Goal: Find specific page/section: Find specific page/section

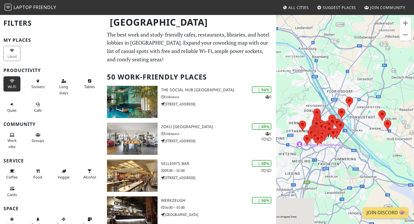
click at [16, 81] on button "Wi-Fi" at bounding box center [11, 83] width 17 height 15
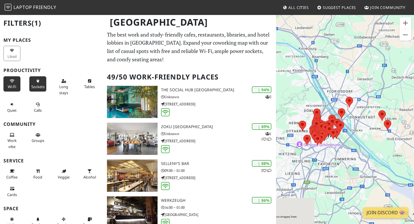
click at [44, 83] on button "Sockets" at bounding box center [37, 83] width 17 height 15
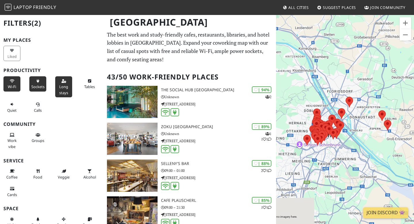
click at [66, 92] on span "Long stays" at bounding box center [63, 89] width 9 height 11
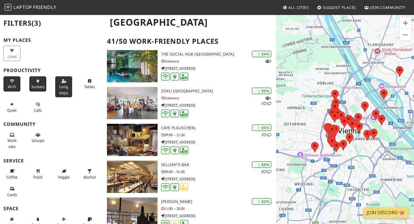
drag, startPoint x: 331, startPoint y: 110, endPoint x: 344, endPoint y: 93, distance: 20.9
click at [344, 93] on div "To navigate, press the arrow keys." at bounding box center [345, 126] width 138 height 224
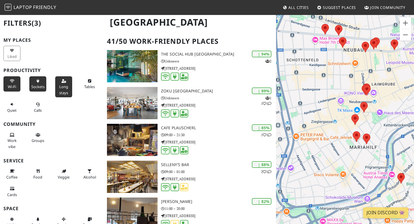
drag, startPoint x: 362, startPoint y: 138, endPoint x: 306, endPoint y: 137, distance: 56.1
click at [306, 137] on div "To navigate, press the arrow keys." at bounding box center [345, 126] width 138 height 224
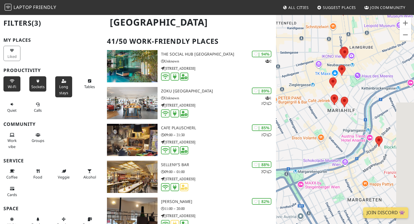
drag, startPoint x: 341, startPoint y: 147, endPoint x: 316, endPoint y: 106, distance: 48.3
click at [316, 106] on div "To navigate, press the arrow keys." at bounding box center [345, 126] width 138 height 224
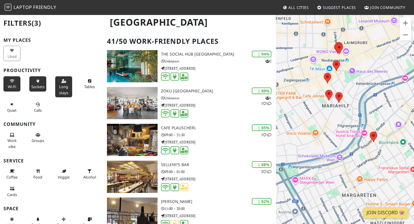
drag, startPoint x: 342, startPoint y: 120, endPoint x: 333, endPoint y: 121, distance: 9.0
click at [333, 121] on div "To navigate, press the arrow keys." at bounding box center [345, 126] width 138 height 224
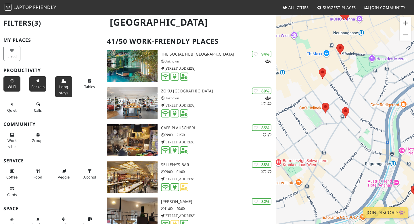
drag, startPoint x: 315, startPoint y: 112, endPoint x: 333, endPoint y: 140, distance: 33.9
click at [333, 140] on div "To navigate, press the arrow keys." at bounding box center [345, 126] width 138 height 224
click at [322, 103] on area at bounding box center [322, 103] width 0 height 0
click at [334, 87] on button "Close" at bounding box center [339, 88] width 14 height 14
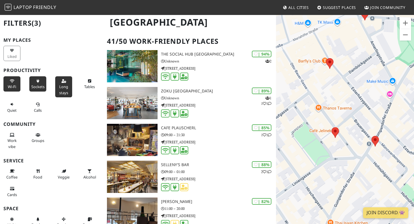
drag, startPoint x: 364, startPoint y: 78, endPoint x: 327, endPoint y: 104, distance: 44.8
click at [327, 104] on div "To navigate, press the arrow keys." at bounding box center [345, 126] width 138 height 224
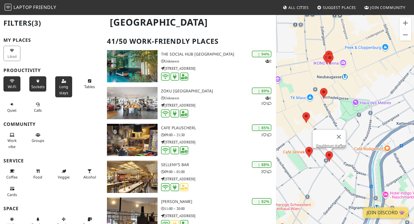
click at [326, 151] on area at bounding box center [326, 151] width 0 height 0
click at [327, 144] on link "Equilibrium Kaffee" at bounding box center [331, 146] width 30 height 4
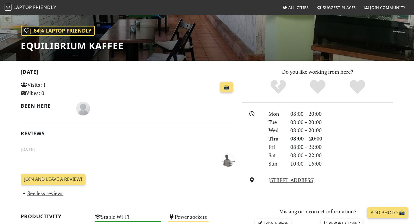
scroll to position [81, 0]
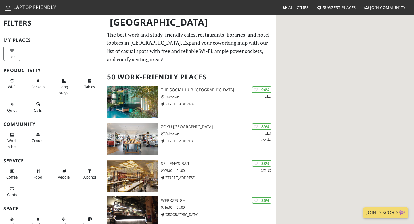
scroll to position [10, 0]
